Goal: Task Accomplishment & Management: Complete application form

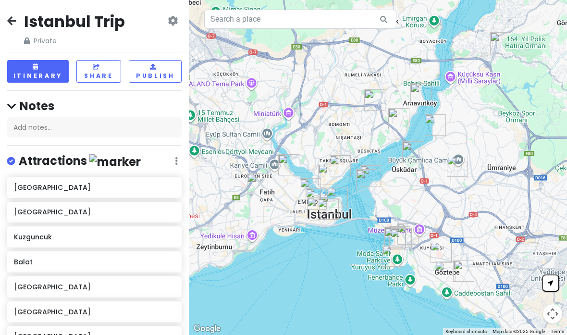
click at [13, 25] on icon at bounding box center [11, 21] width 9 height 8
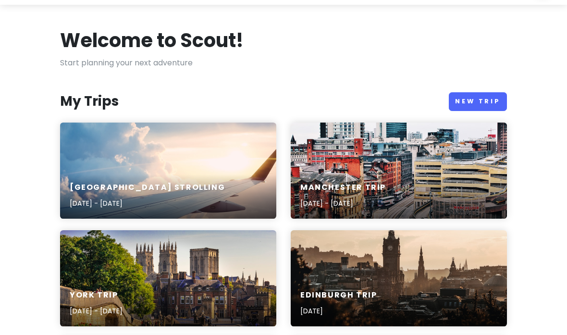
scroll to position [36, 0]
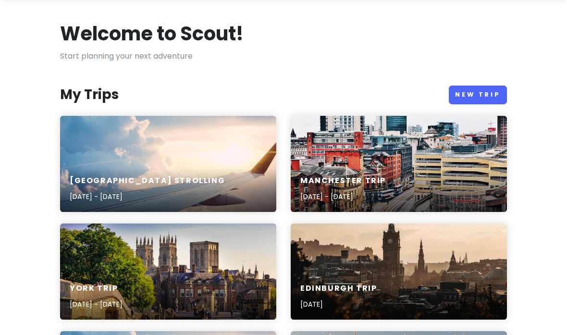
click at [464, 89] on link "New Trip" at bounding box center [478, 95] width 58 height 19
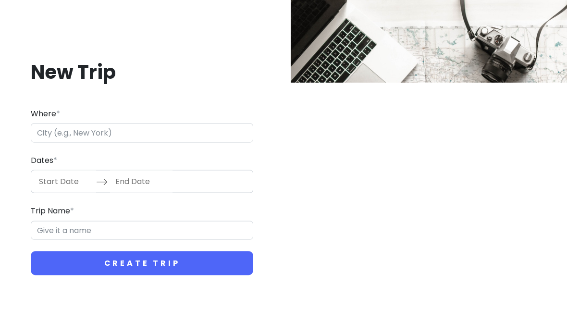
scroll to position [37, 0]
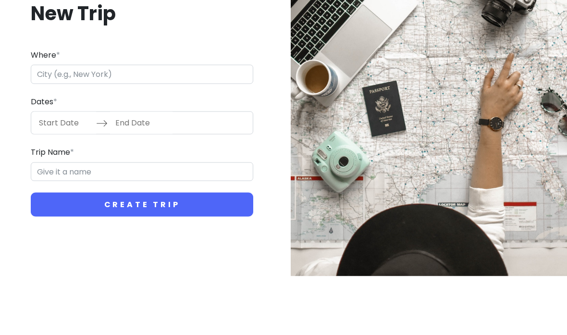
type input "G"
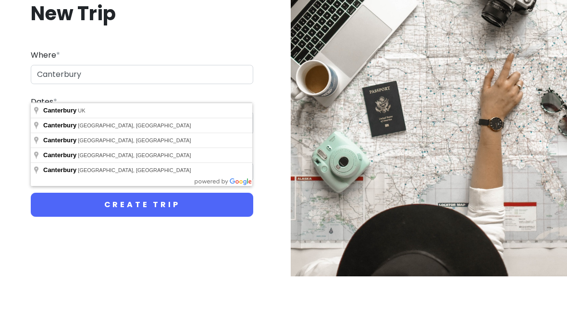
type input "[GEOGRAPHIC_DATA], [GEOGRAPHIC_DATA]"
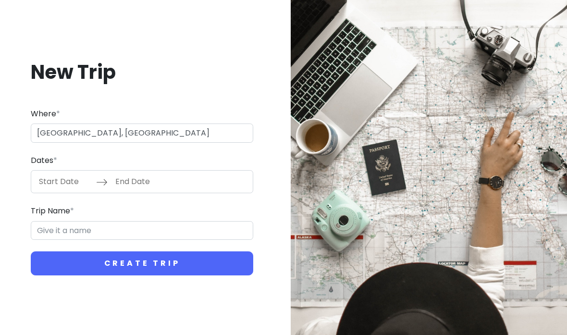
type input "Canterbury Trip"
click at [62, 171] on input "Start Date" at bounding box center [65, 182] width 63 height 22
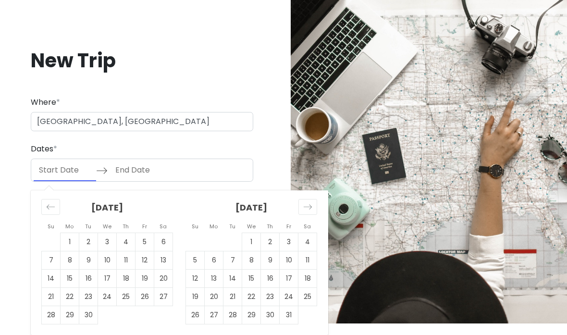
click at [299, 199] on div "Move forward to switch to the next month." at bounding box center [308, 207] width 19 height 16
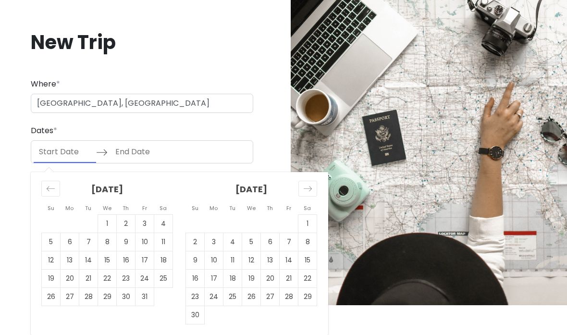
click at [267, 288] on td "20" at bounding box center [270, 279] width 19 height 18
type input "[DATE]"
click at [289, 288] on td "21" at bounding box center [289, 279] width 19 height 18
type input "[DATE]"
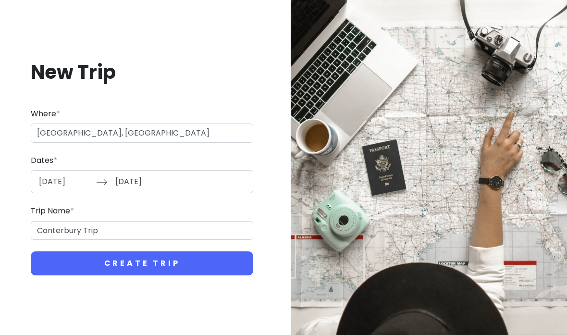
click at [219, 251] on button "Create Trip" at bounding box center [142, 263] width 223 height 24
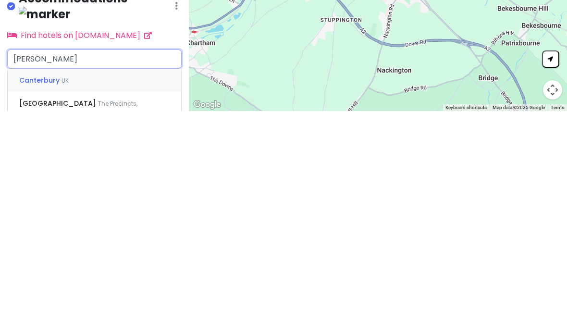
scroll to position [63, 0]
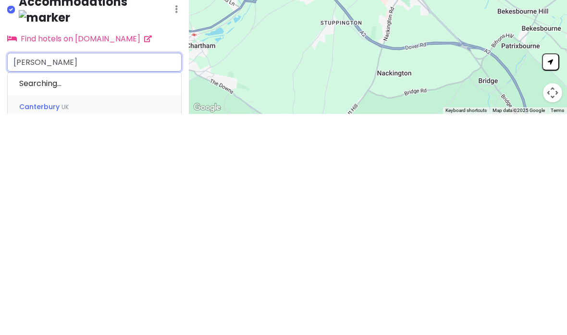
type input "Canterbury west"
click at [148, 293] on div "[GEOGRAPHIC_DATA], [GEOGRAPHIC_DATA]" at bounding box center [95, 311] width 174 height 36
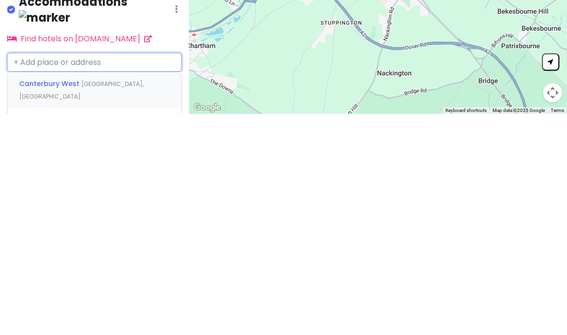
scroll to position [0, 0]
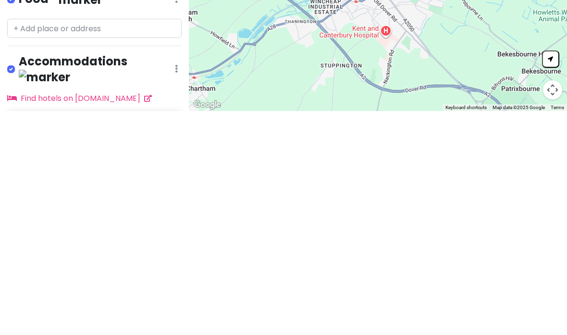
type input "[GEOGRAPHIC_DATA]"
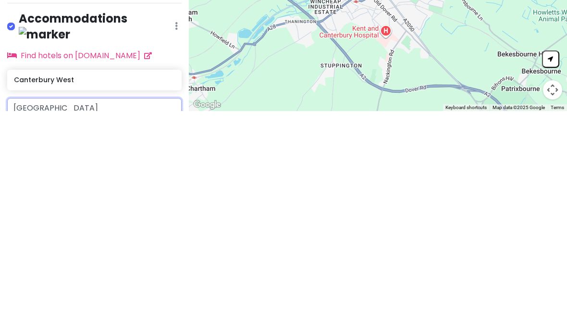
scroll to position [42, 0]
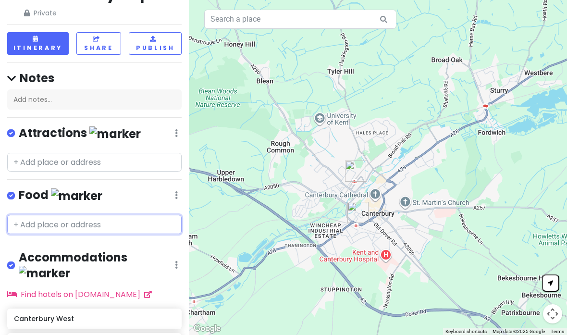
click at [98, 215] on input "text" at bounding box center [94, 224] width 175 height 19
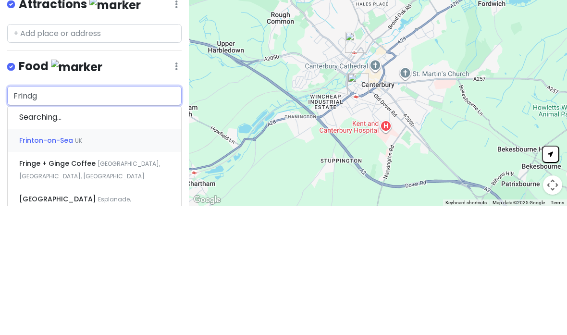
type input "Frindge"
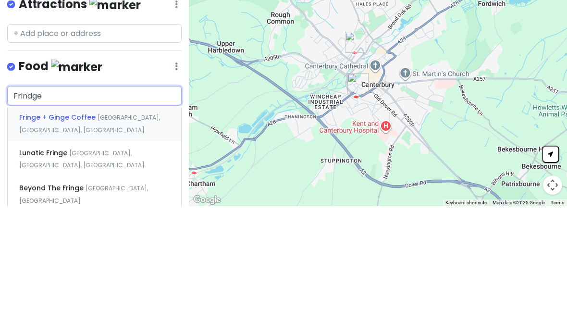
click at [141, 235] on div "Fringe + Ginge Coffee [GEOGRAPHIC_DATA], [GEOGRAPHIC_DATA], [GEOGRAPHIC_DATA]" at bounding box center [95, 253] width 174 height 36
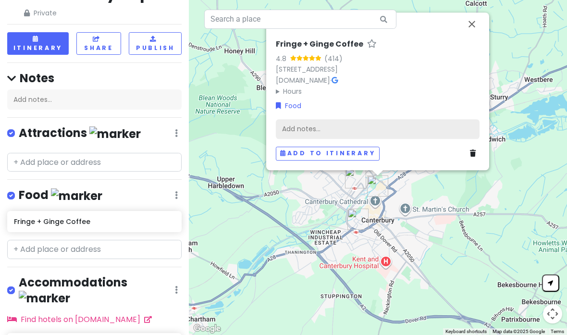
click at [395, 119] on div "Add notes..." at bounding box center [378, 129] width 204 height 20
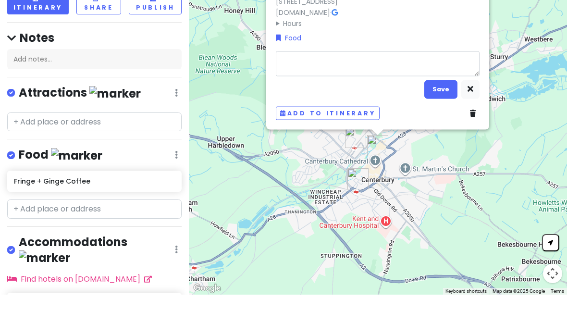
type textarea "x"
type textarea "B"
type textarea "x"
type textarea "Br"
type textarea "x"
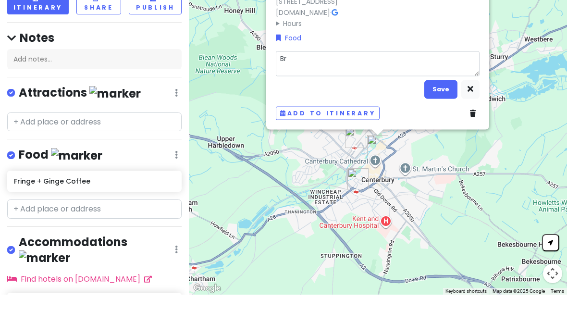
type textarea "Bre"
type textarea "x"
type textarea "Brea"
type textarea "x"
type textarea "Break"
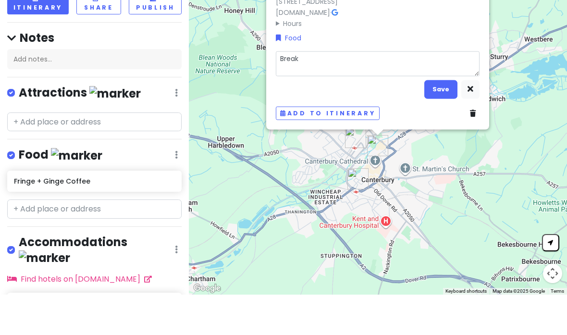
type textarea "x"
type textarea "Breakf"
type textarea "x"
type textarea "Breakfa"
type textarea "x"
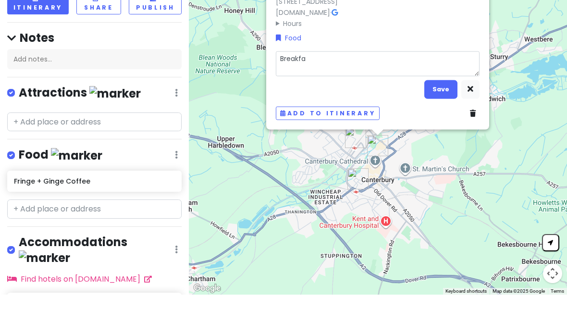
type textarea "Breakfas"
type textarea "x"
type textarea "Breakfast"
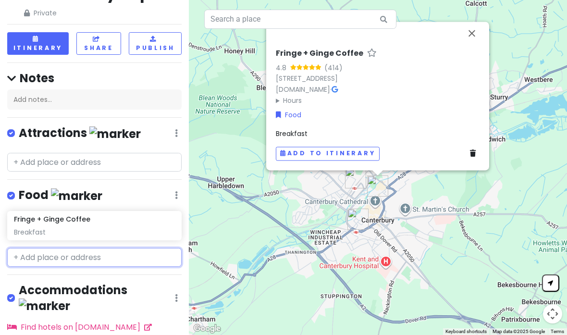
click at [109, 248] on input "text" at bounding box center [94, 257] width 175 height 19
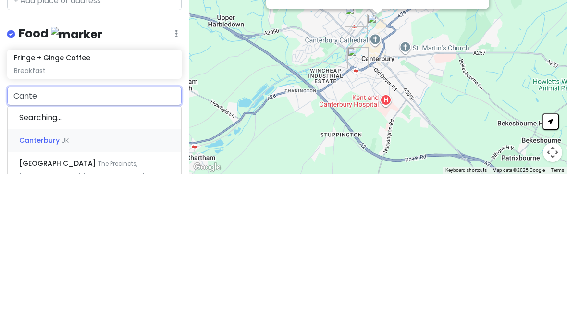
type input "[PERSON_NAME]"
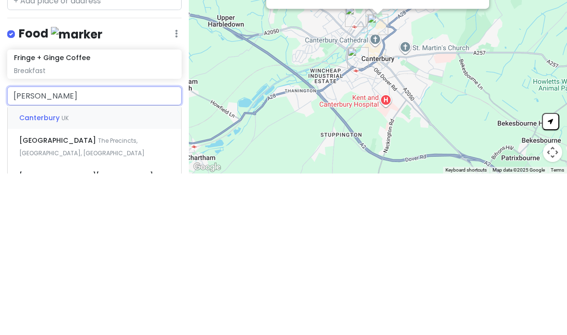
click at [144, 290] on div "[GEOGRAPHIC_DATA] The Precincts, [GEOGRAPHIC_DATA], [GEOGRAPHIC_DATA]" at bounding box center [95, 308] width 174 height 36
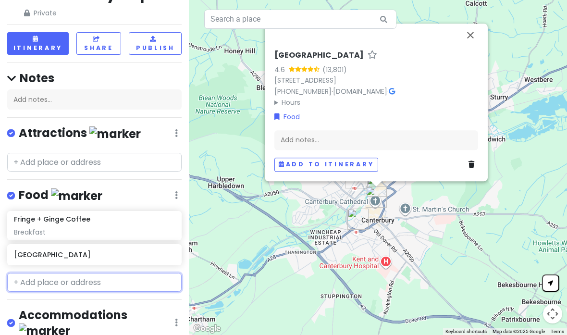
click at [98, 273] on input "text" at bounding box center [94, 282] width 175 height 19
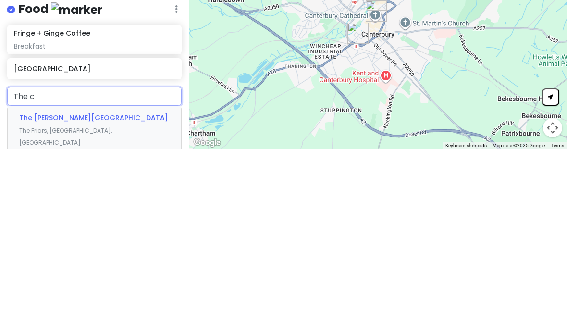
type input "The cr"
click at [140, 300] on span "[GEOGRAPHIC_DATA], [GEOGRAPHIC_DATA]" at bounding box center [86, 310] width 134 height 21
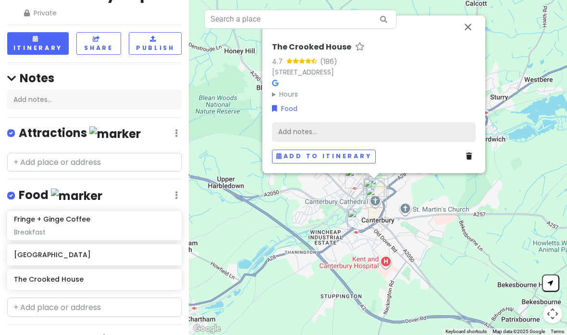
click at [345, 122] on div "Add notes..." at bounding box center [374, 132] width 204 height 20
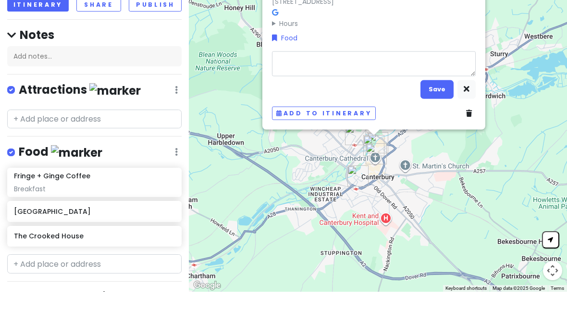
type textarea "x"
type textarea "R"
type textarea "x"
type textarea "Ru"
type textarea "x"
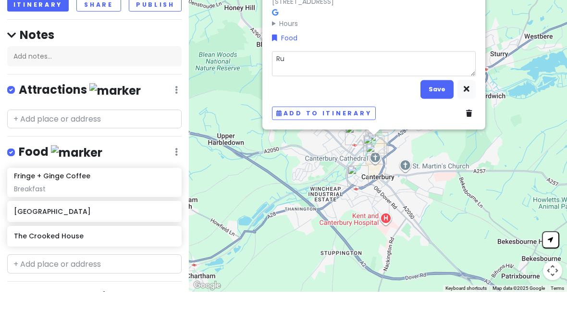
type textarea "Rum"
type textarea "x"
type textarea "[PERSON_NAME]"
type textarea "x"
type textarea "Rumah"
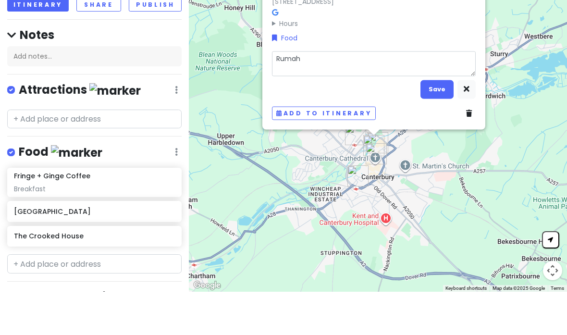
type textarea "x"
type textarea "Rumah m"
type textarea "x"
type textarea "Rumah mi"
type textarea "x"
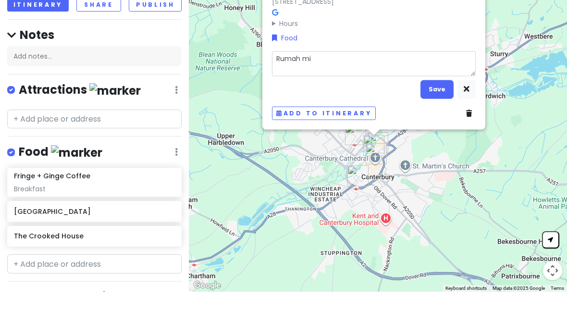
type textarea "Rumah mir"
type textarea "x"
type textarea "Rumah miri"
type textarea "x"
type textarea "Rumah mirin"
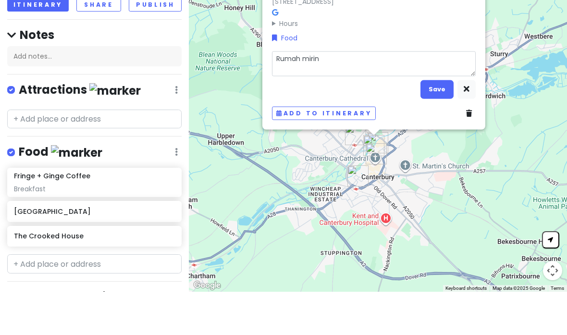
type textarea "x"
type textarea "Rumah miring"
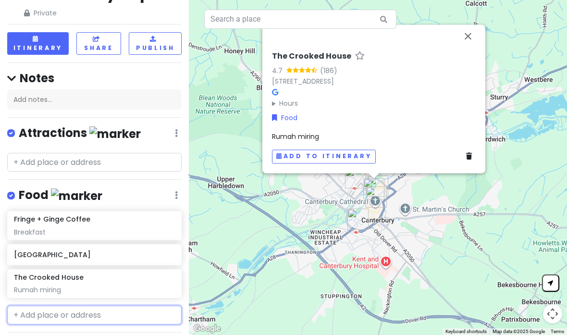
click at [123, 306] on input "text" at bounding box center [94, 315] width 175 height 19
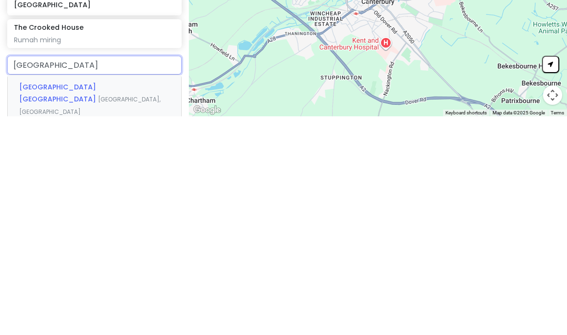
scroll to position [58, 0]
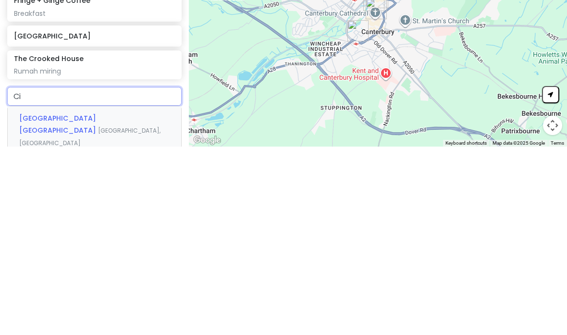
type input "C"
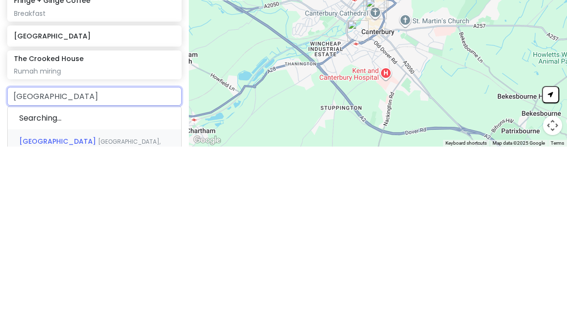
type input "Westgade"
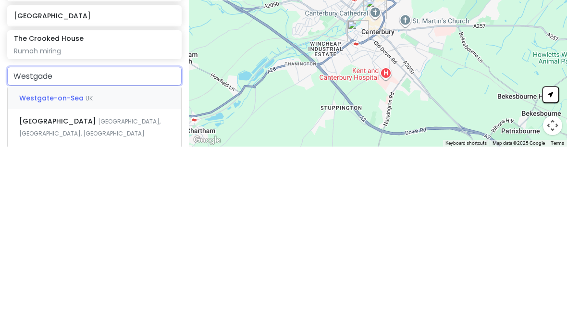
scroll to position [77, 0]
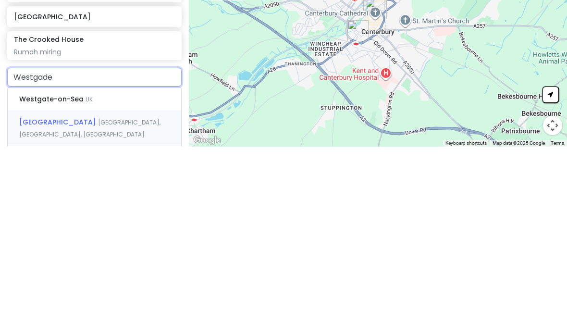
click at [140, 299] on div "[GEOGRAPHIC_DATA] [GEOGRAPHIC_DATA], [GEOGRAPHIC_DATA], [GEOGRAPHIC_DATA]" at bounding box center [95, 317] width 174 height 36
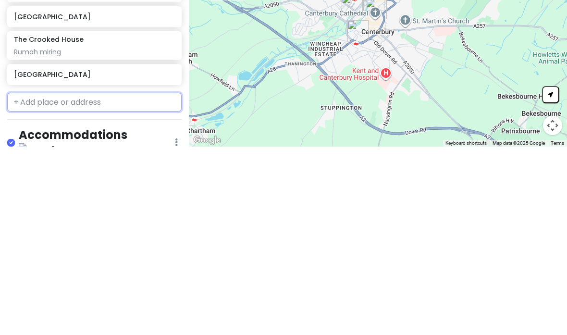
scroll to position [64, 0]
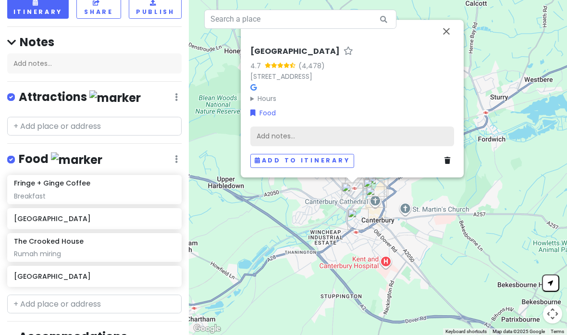
click at [364, 126] on div "Add notes..." at bounding box center [353, 136] width 204 height 20
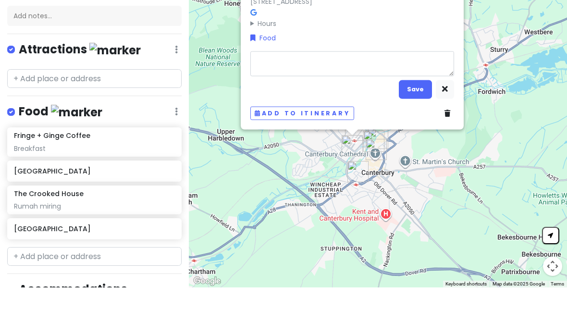
type textarea "x"
type textarea "P"
type textarea "x"
type textarea "Pe"
type textarea "x"
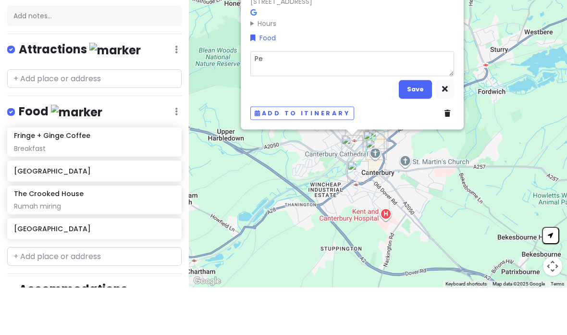
type textarea "Pem"
type textarea "x"
type textarea "Pema"
type textarea "x"
type textarea "Peman"
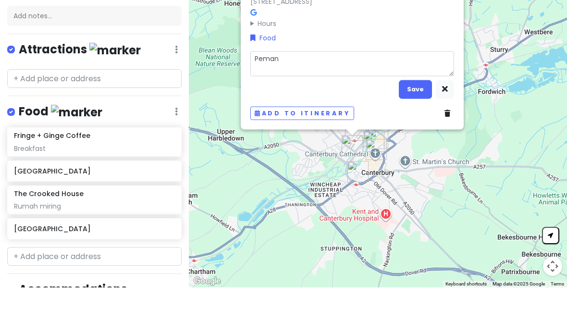
type textarea "x"
type textarea "Pemand"
type textarea "x"
type textarea "Pemanda"
type textarea "x"
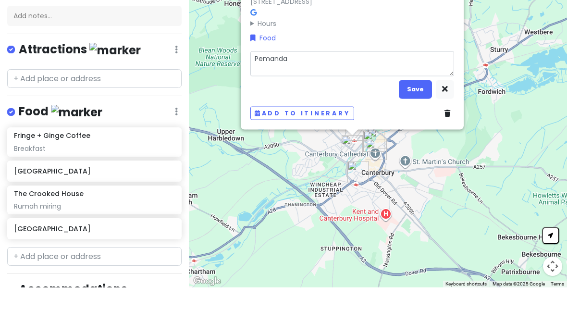
type textarea "Pemandan"
type textarea "x"
type textarea "Pemandang"
type textarea "x"
type textarea "Pemandanga"
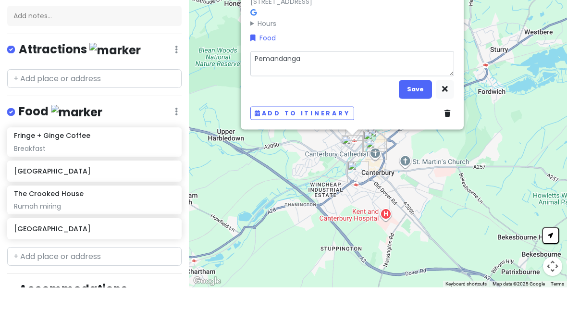
type textarea "x"
type textarea "Pemandangan"
type textarea "x"
type textarea "Pemandangann"
type textarea "x"
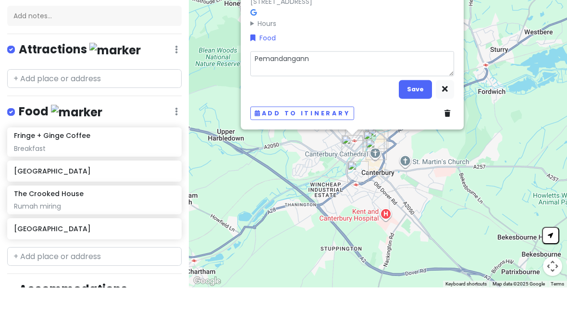
type textarea "Pemandanganny"
type textarea "x"
type textarea "Pemandangannya"
type textarea "x"
type textarea "Pemandangannya"
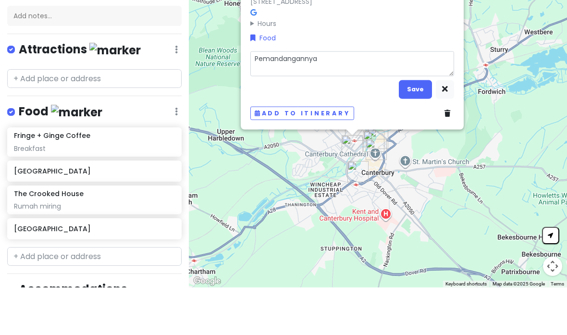
type textarea "x"
type textarea "Pemandangannya s"
type textarea "x"
type textarea "Pemandangannya su"
type textarea "x"
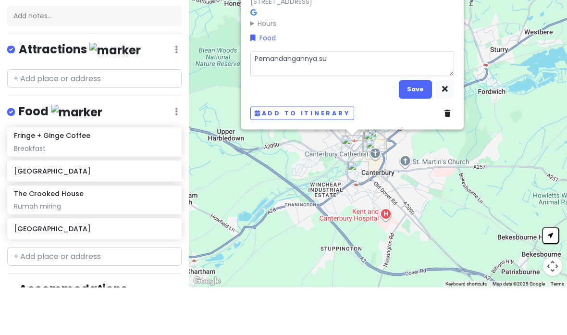
type textarea "Pemandangannya sun"
type textarea "x"
type textarea "Pemandangannya sung"
type textarea "x"
type textarea "Pemandangannya [PERSON_NAME]"
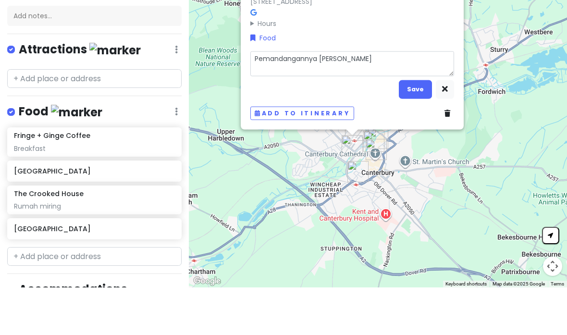
type textarea "x"
type textarea "Pemandangannya sungai"
type textarea "x"
type textarea "Pemandangannya sungai d"
type textarea "x"
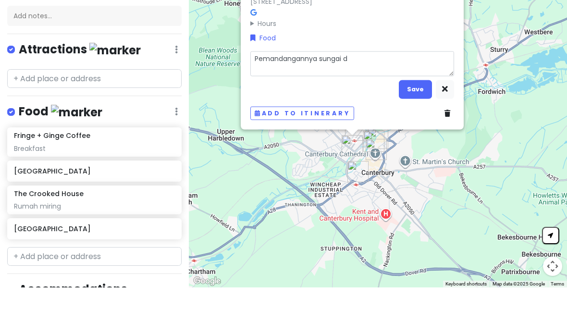
type textarea "Pemandangannya sungai da"
type textarea "x"
type textarea "Pemandangannya sungai [PERSON_NAME]"
type textarea "x"
type textarea "Pemandangannya sungai [PERSON_NAME] b"
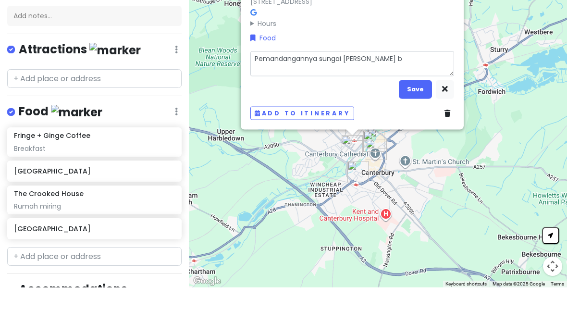
type textarea "x"
type textarea "Pemandangannya sungai [PERSON_NAME] ba"
type textarea "x"
type textarea "Pemandangannya sungai [PERSON_NAME] ban"
type textarea "x"
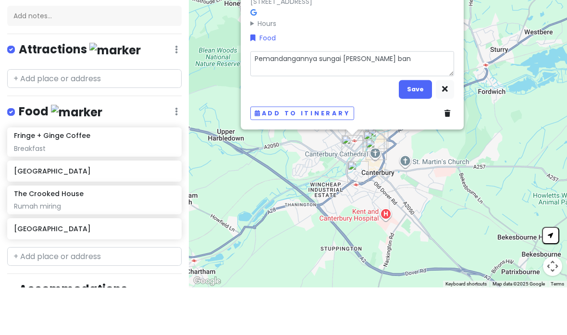
type textarea "Pemandangannya sungai [PERSON_NAME] bang"
type textarea "x"
type textarea "Pemandangannya sungai [PERSON_NAME] bangu"
type textarea "x"
type textarea "Pemandangannya sungai [PERSON_NAME]"
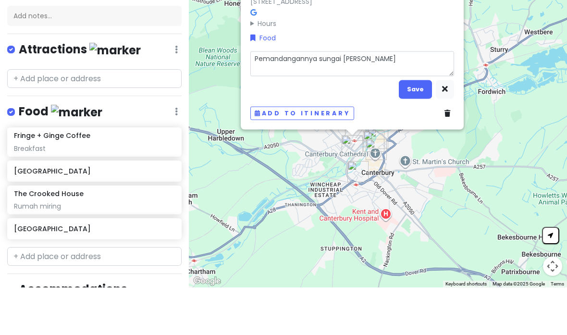
type textarea "x"
type textarea "Pemandangannya sungai [PERSON_NAME] [GEOGRAPHIC_DATA]"
type textarea "x"
type textarea "Pemandangannya sungai [PERSON_NAME] banguana"
type textarea "x"
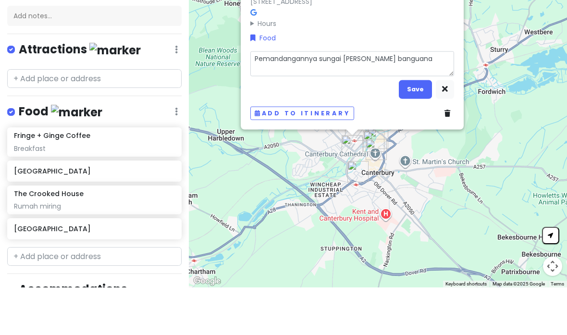
type textarea "Pemandangannya sungai [PERSON_NAME] banguanan"
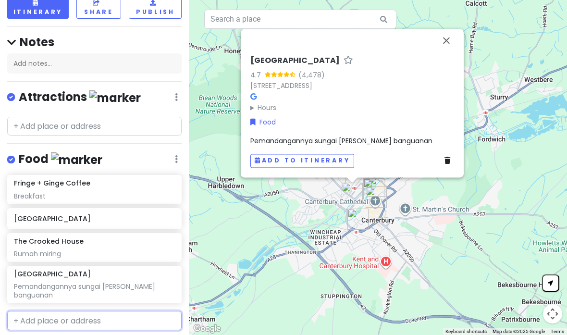
click at [128, 311] on input "text" at bounding box center [94, 320] width 175 height 19
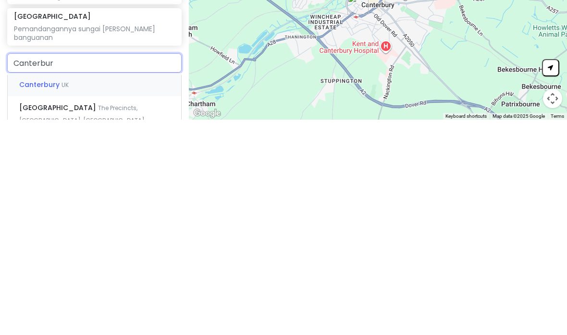
scroll to position [97, 0]
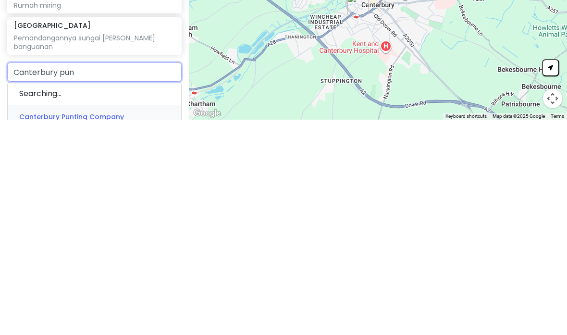
type input "Canterbury punt"
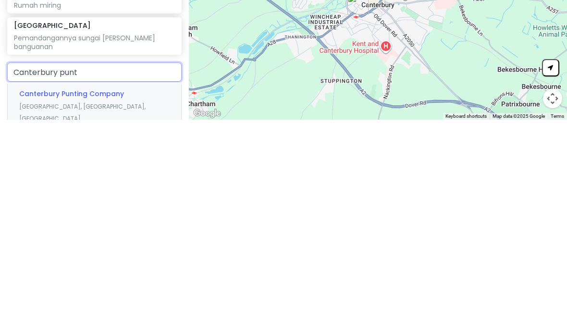
click at [132, 318] on span "[GEOGRAPHIC_DATA], [GEOGRAPHIC_DATA], [GEOGRAPHIC_DATA]" at bounding box center [82, 328] width 126 height 21
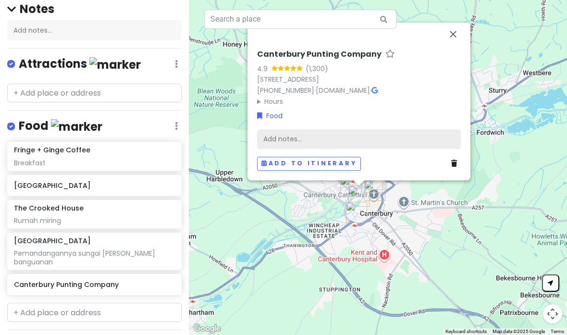
click at [427, 129] on div "Add notes..." at bounding box center [359, 139] width 204 height 20
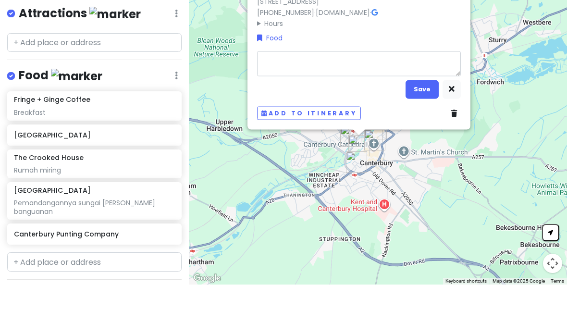
type textarea "x"
type textarea "N"
type textarea "x"
type textarea "Na"
type textarea "x"
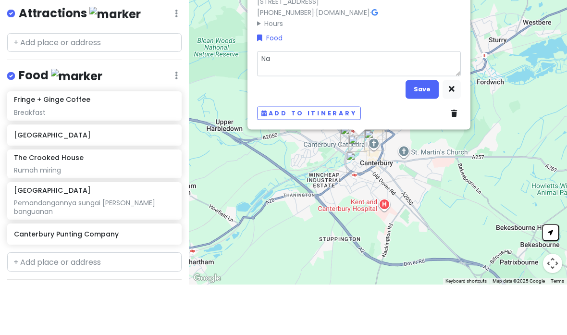
type textarea "Nai"
type textarea "x"
type textarea "Naik"
type textarea "x"
type textarea "Naik"
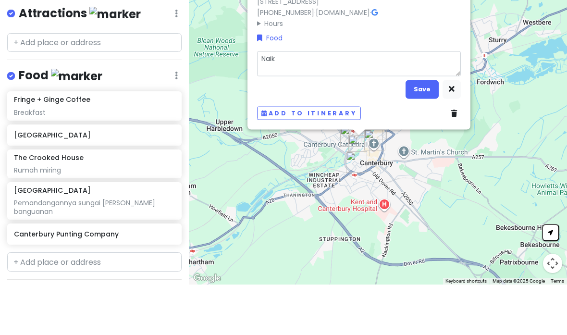
type textarea "x"
type textarea "Naik c"
type textarea "x"
type textarea "Naik ca"
type textarea "x"
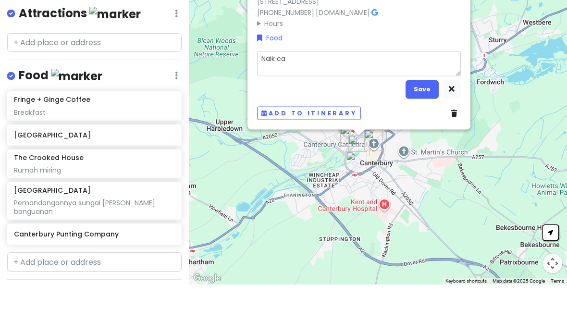
type textarea "Naik can"
type textarea "x"
type textarea "[PERSON_NAME]"
type textarea "x"
type textarea "Naik canoe"
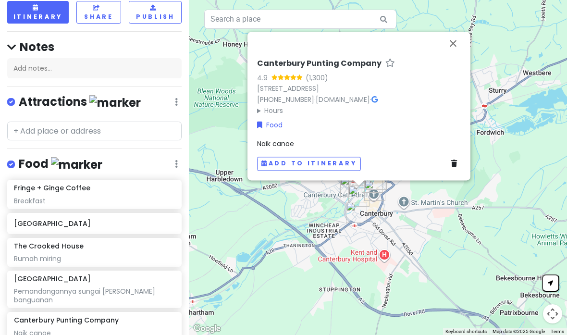
scroll to position [69, 0]
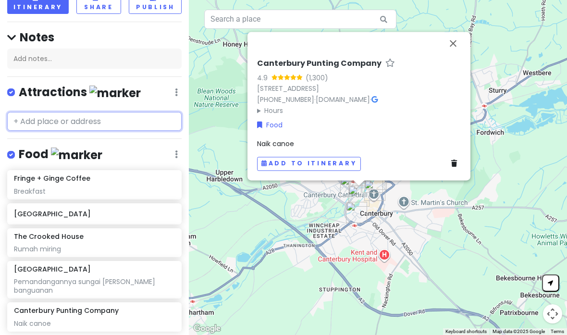
click at [120, 112] on input "text" at bounding box center [94, 121] width 175 height 19
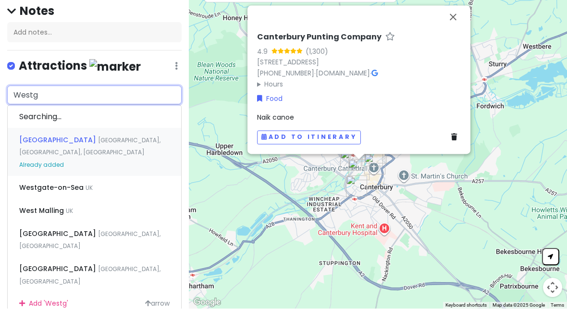
type input "Westga"
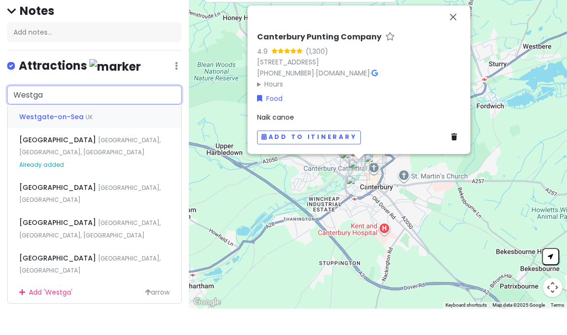
click at [142, 154] on div "[GEOGRAPHIC_DATA] [GEOGRAPHIC_DATA], [GEOGRAPHIC_DATA], [GEOGRAPHIC_DATA] Alrea…" at bounding box center [95, 178] width 174 height 48
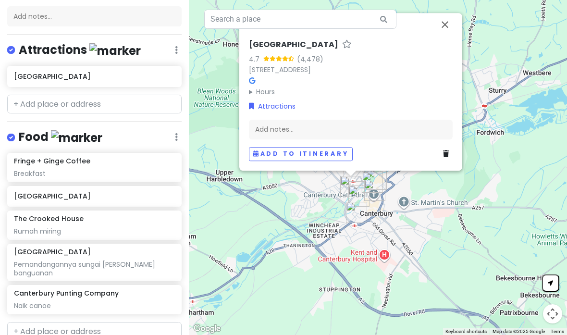
scroll to position [108, 0]
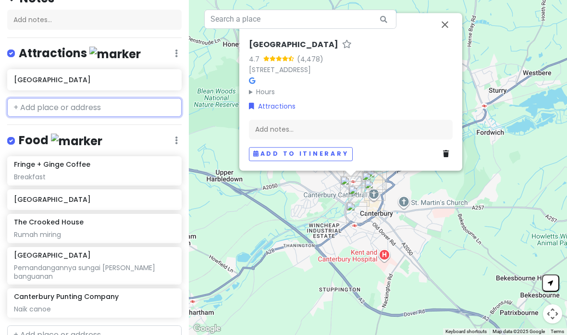
click at [140, 98] on input "text" at bounding box center [94, 107] width 175 height 19
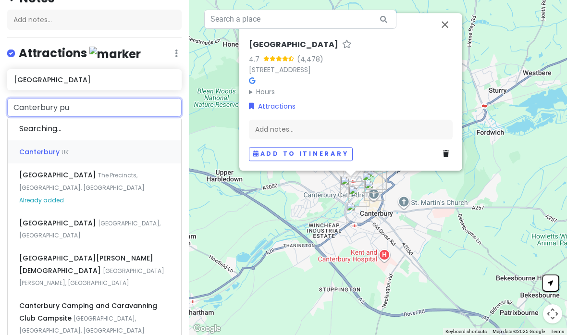
type input "Canterbury pun"
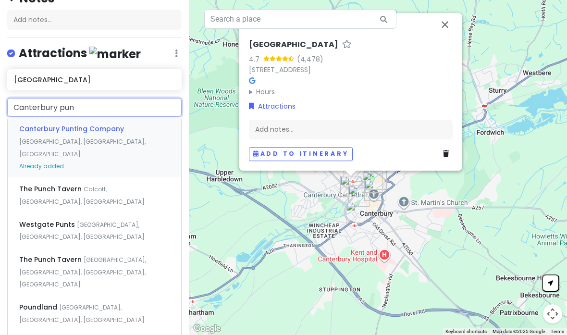
click at [124, 138] on span "[GEOGRAPHIC_DATA], [GEOGRAPHIC_DATA], [GEOGRAPHIC_DATA]" at bounding box center [82, 148] width 126 height 21
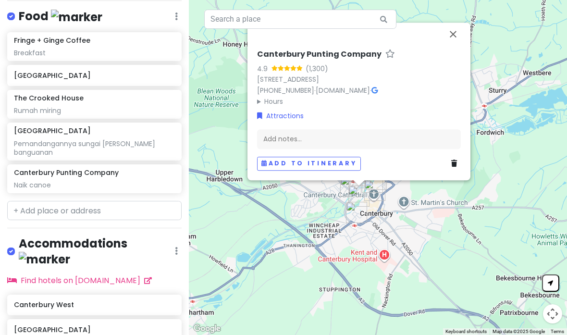
scroll to position [255, 0]
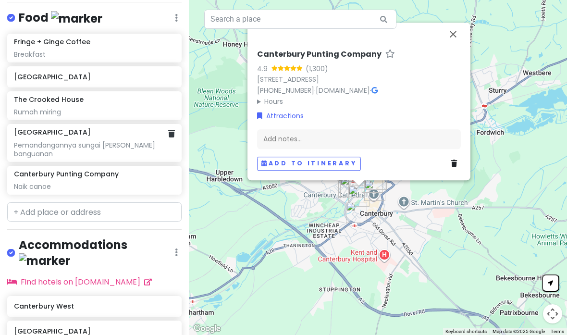
click at [168, 130] on icon at bounding box center [171, 134] width 7 height 8
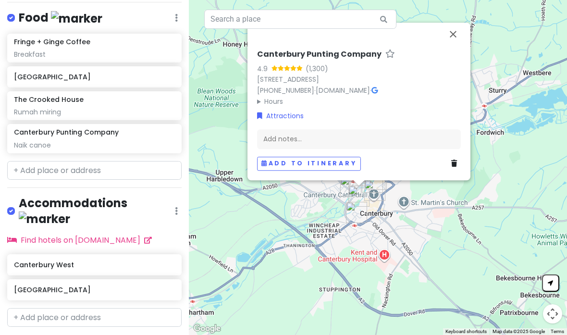
scroll to position [225, 0]
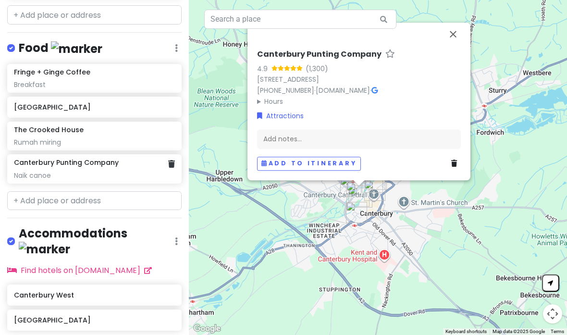
click at [171, 162] on icon at bounding box center [171, 164] width 7 height 8
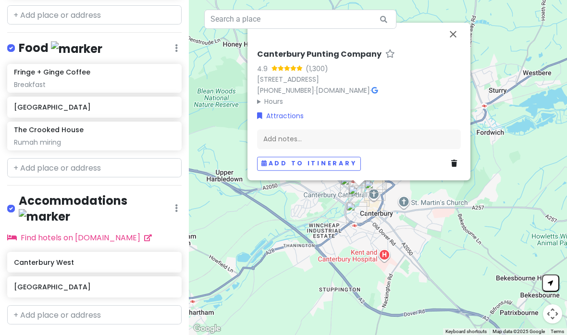
scroll to position [192, 0]
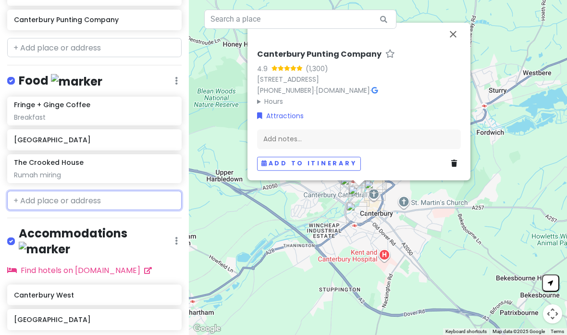
click at [115, 194] on input "text" at bounding box center [94, 200] width 175 height 19
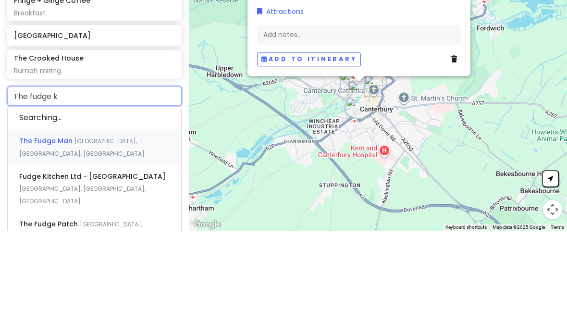
type input "The fudge ki"
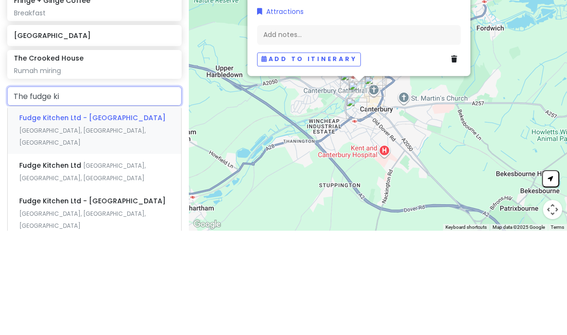
click at [146, 211] on div "Fudge Kitchen Ltd - [GEOGRAPHIC_DATA], [GEOGRAPHIC_DATA]" at bounding box center [95, 235] width 174 height 48
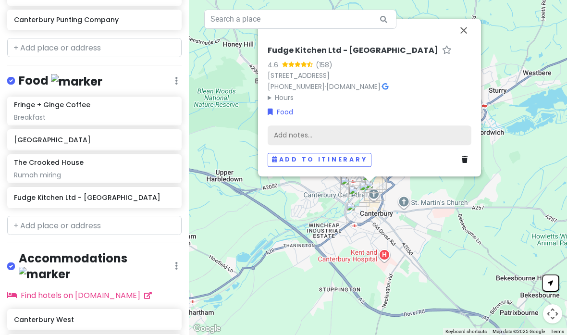
click at [410, 125] on div "Add notes..." at bounding box center [370, 135] width 204 height 20
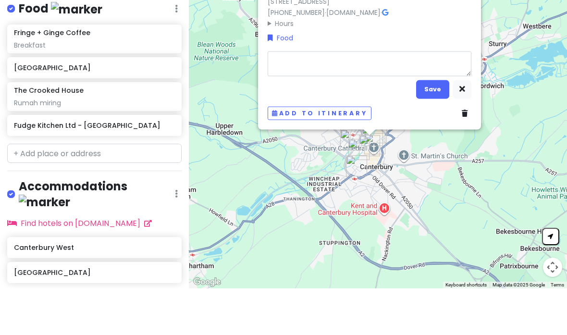
scroll to position [217, 0]
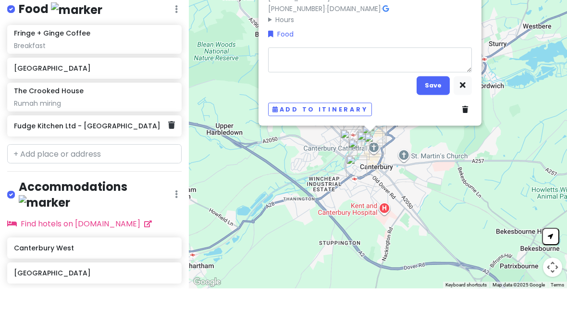
click at [168, 168] on icon at bounding box center [171, 172] width 7 height 8
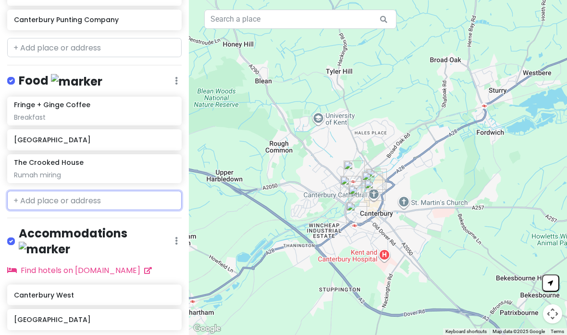
scroll to position [37, 0]
click at [42, 191] on input "text" at bounding box center [94, 200] width 175 height 19
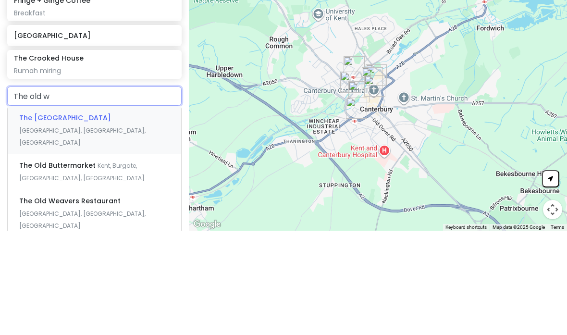
type input "The old we"
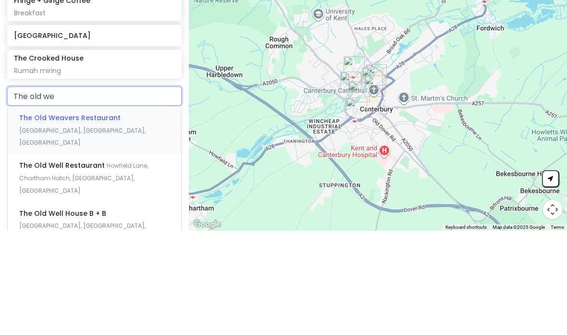
click at [46, 231] on span "[GEOGRAPHIC_DATA], [GEOGRAPHIC_DATA], [GEOGRAPHIC_DATA]" at bounding box center [82, 241] width 126 height 21
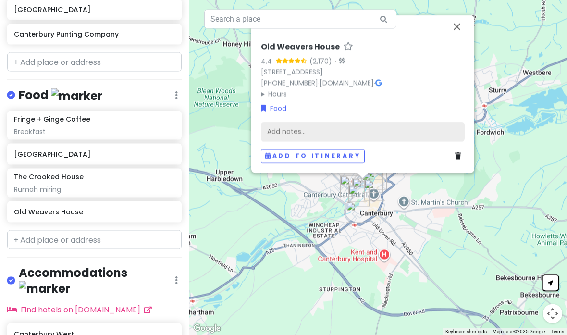
scroll to position [0, 0]
click at [421, 142] on div "Add notes..." at bounding box center [363, 132] width 204 height 20
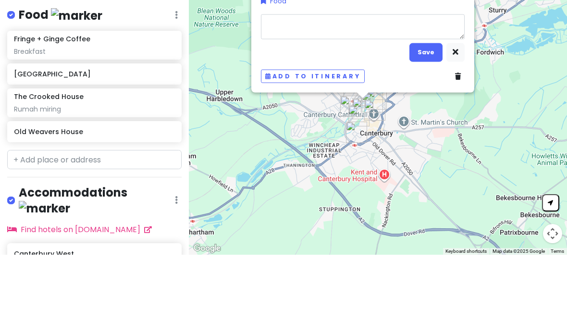
type textarea "x"
type textarea "P"
type textarea "x"
type textarea "Pe"
type textarea "x"
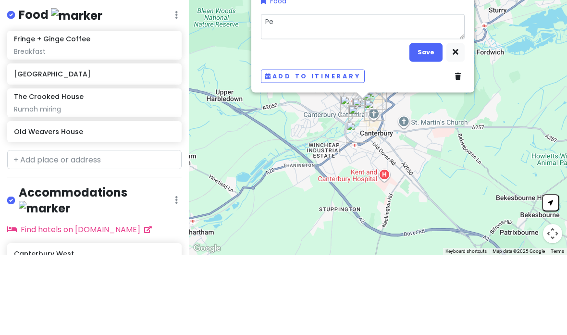
type textarea "Pem"
type textarea "x"
type textarea "Pema"
type textarea "x"
type textarea "Peman"
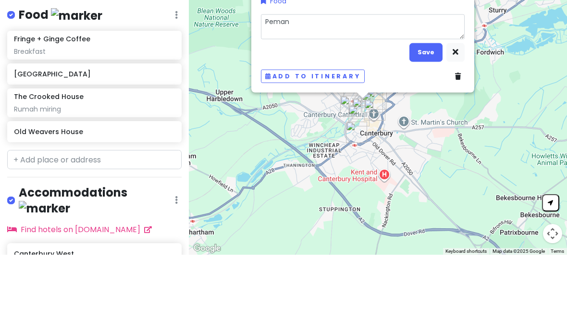
type textarea "x"
type textarea "Pemand"
type textarea "x"
type textarea "Pemanda"
type textarea "x"
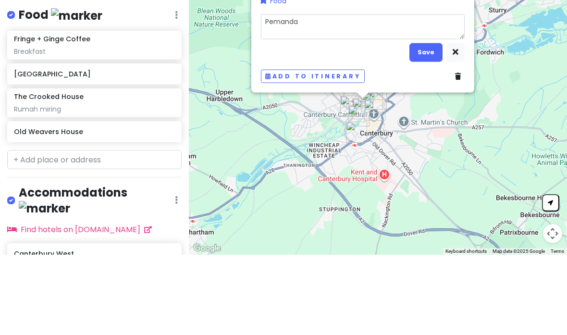
type textarea "Pemandan"
type textarea "x"
type textarea "Pemandang"
type textarea "x"
type textarea "Pemandanga"
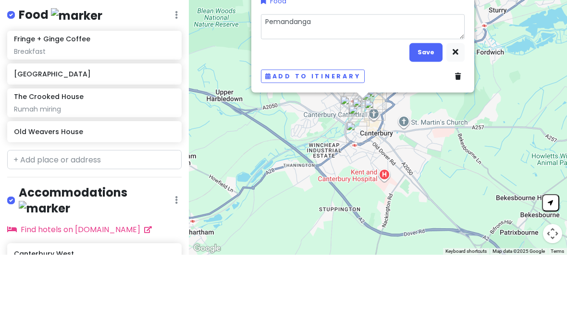
type textarea "x"
type textarea "Pemandangan"
type textarea "x"
type textarea "Pemandangan s"
type textarea "x"
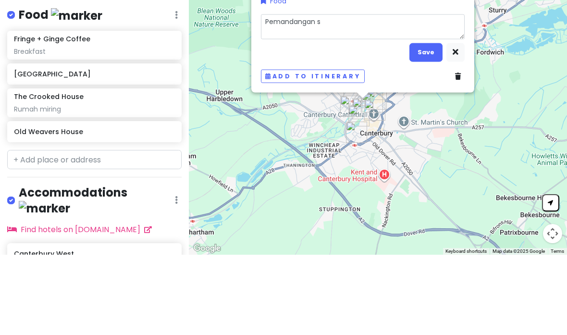
type textarea "Pemandangan su"
type textarea "x"
type textarea "Pemandangan sun"
type textarea "x"
type textarea "Pemandangan sung"
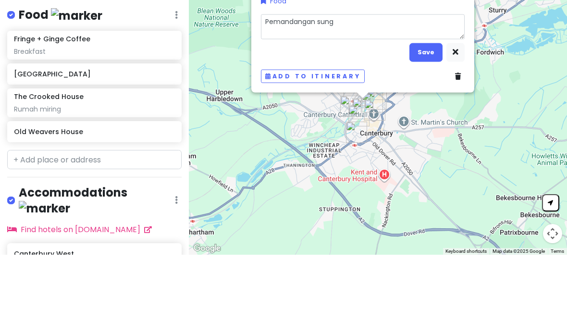
type textarea "x"
type textarea "Pemandangan [PERSON_NAME]"
type textarea "x"
type textarea "Pemandangan sungai"
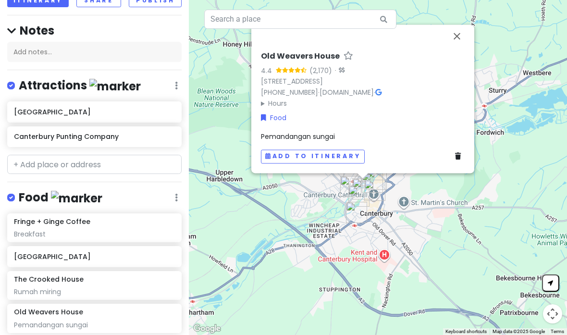
scroll to position [67, 0]
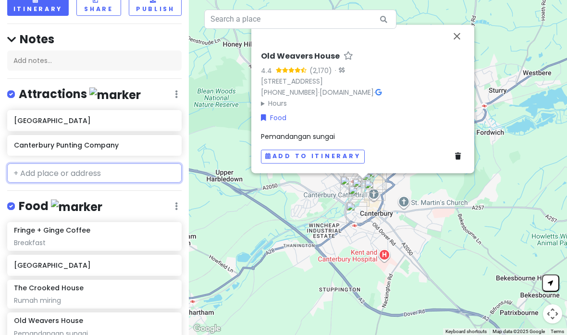
click at [124, 163] on input "text" at bounding box center [94, 172] width 175 height 19
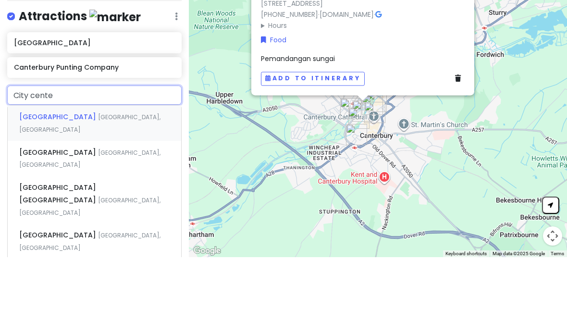
type input "[GEOGRAPHIC_DATA]"
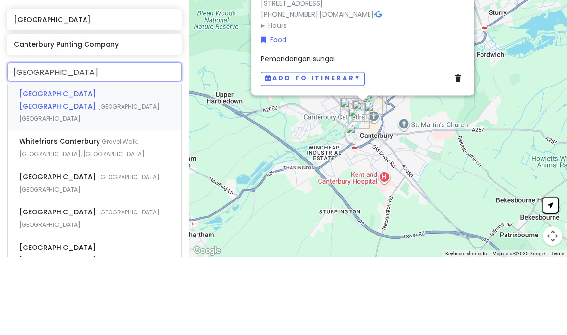
scroll to position [90, 0]
click at [145, 160] on div "[GEOGRAPHIC_DATA] [GEOGRAPHIC_DATA] [GEOGRAPHIC_DATA], [GEOGRAPHIC_DATA]" at bounding box center [95, 184] width 174 height 48
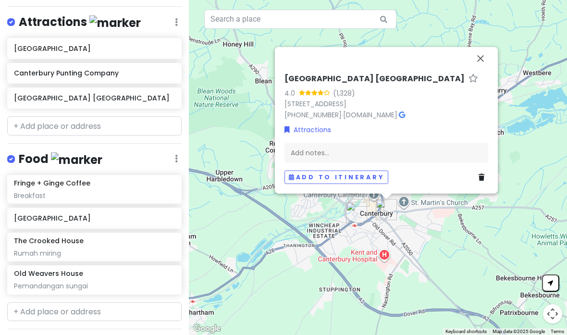
scroll to position [138, 0]
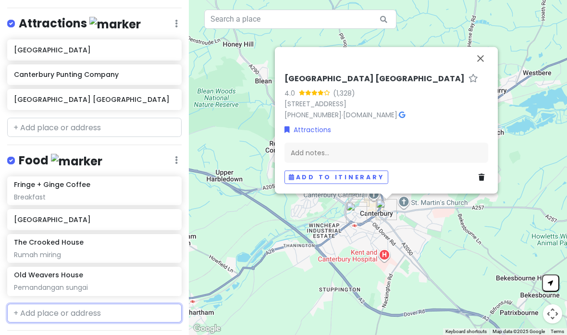
click at [90, 304] on input "text" at bounding box center [94, 313] width 175 height 19
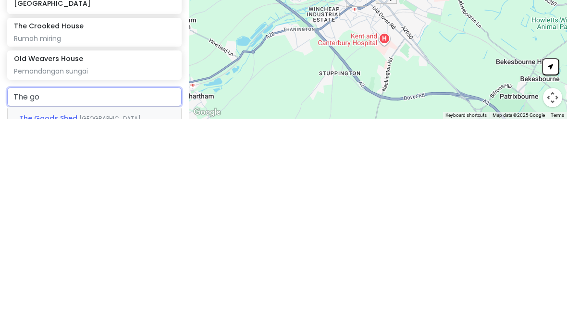
type input "The goo"
click at [140, 323] on div "The Goods [GEOGRAPHIC_DATA], [GEOGRAPHIC_DATA]" at bounding box center [95, 341] width 174 height 36
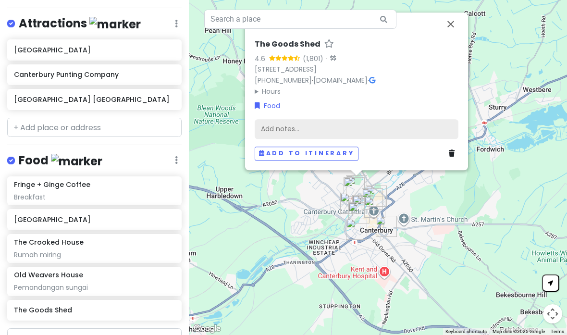
click at [416, 119] on div "Add notes..." at bounding box center [357, 129] width 204 height 20
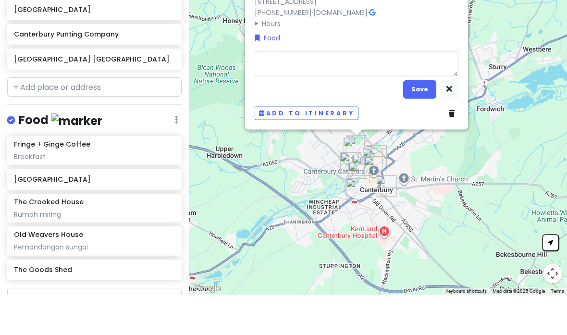
type textarea "x"
type textarea "M"
type textarea "x"
type textarea "Ma"
type textarea "x"
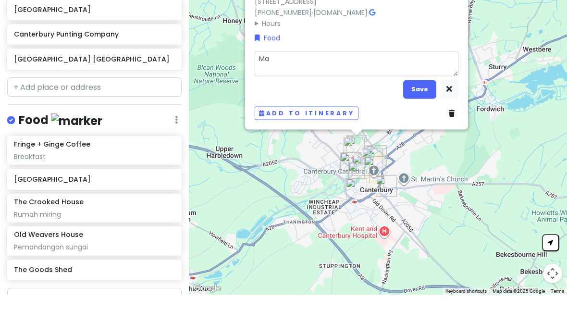
type textarea "Mar"
type textarea "x"
type textarea "Mark"
type textarea "x"
type textarea "Marke"
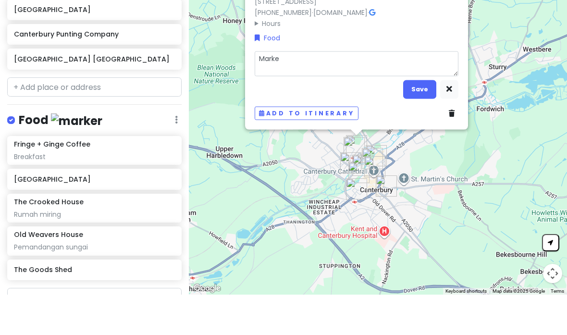
type textarea "x"
type textarea "Market"
